Goal: Learn about a topic

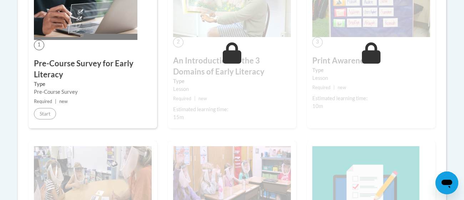
scroll to position [251, 0]
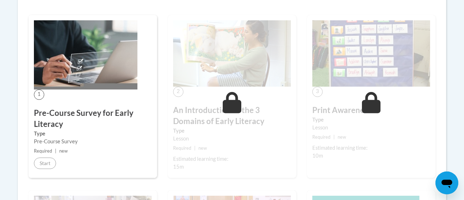
scroll to position [203, 0]
